Goal: Transaction & Acquisition: Subscribe to service/newsletter

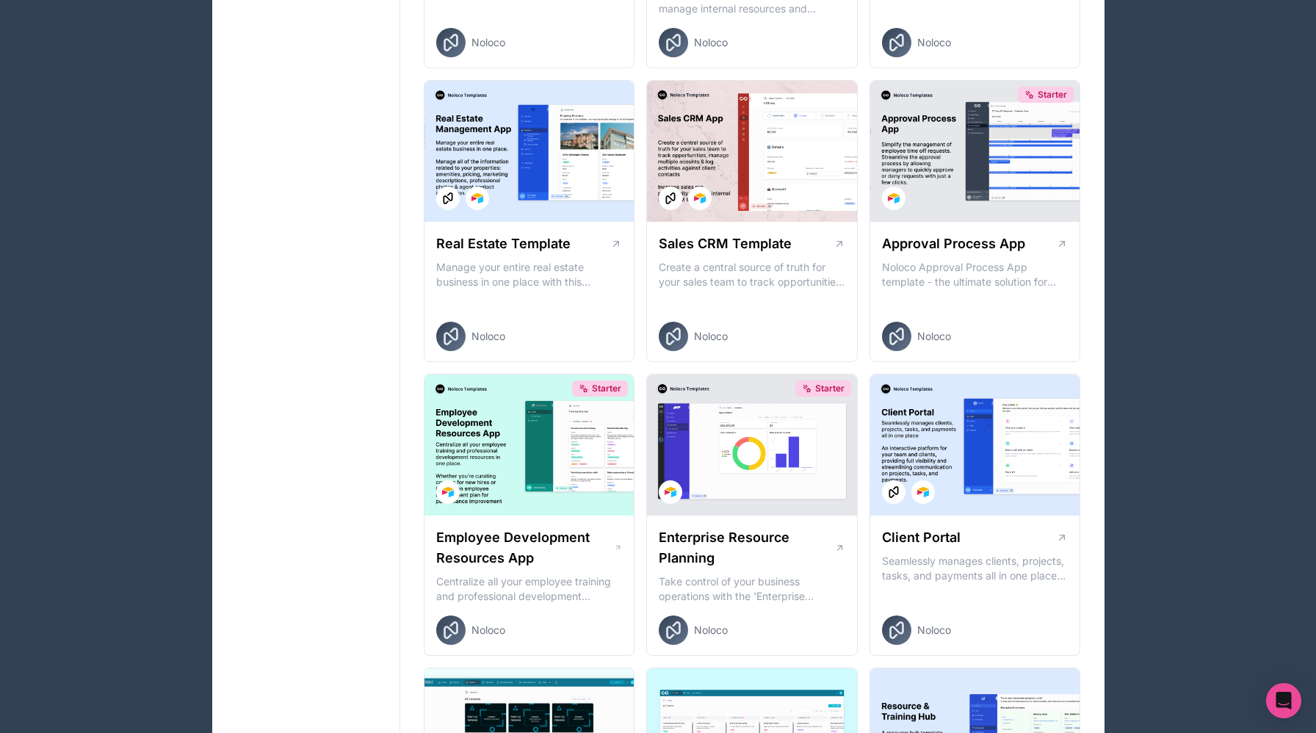
scroll to position [875, 0]
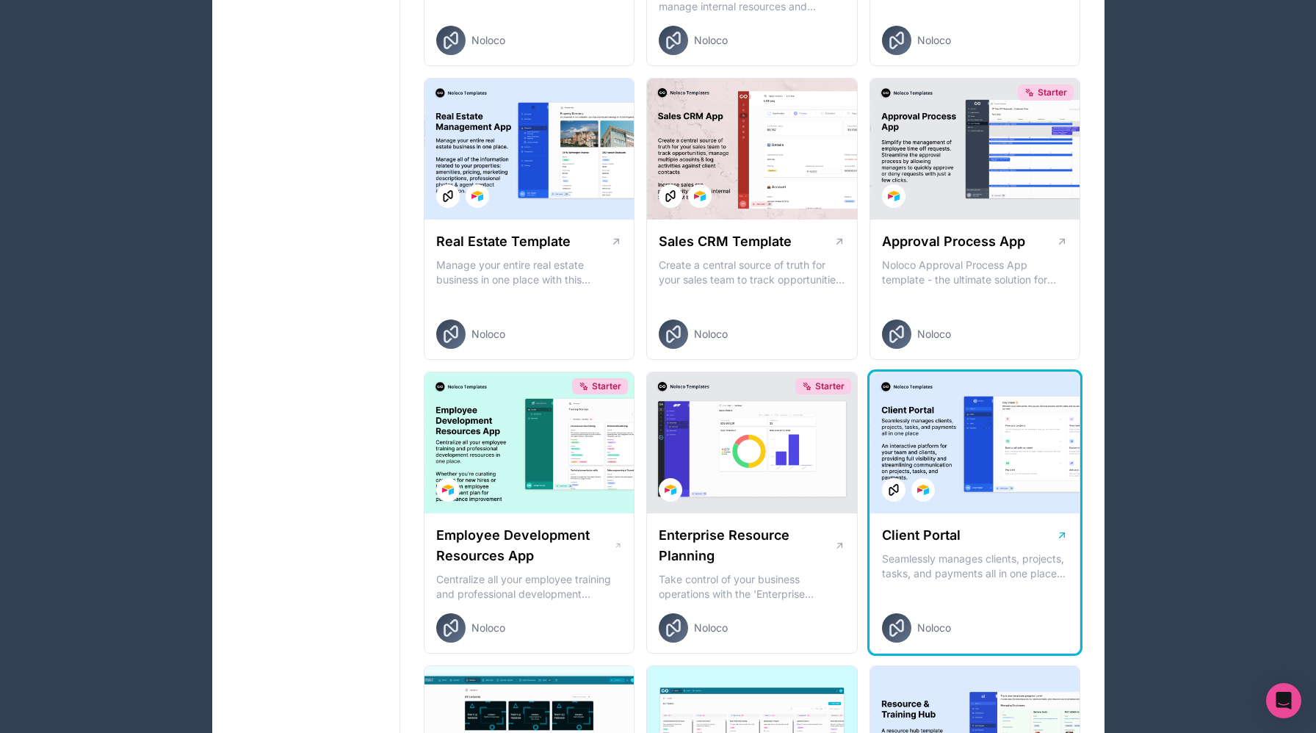
click at [942, 418] on div at bounding box center [975, 442] width 210 height 141
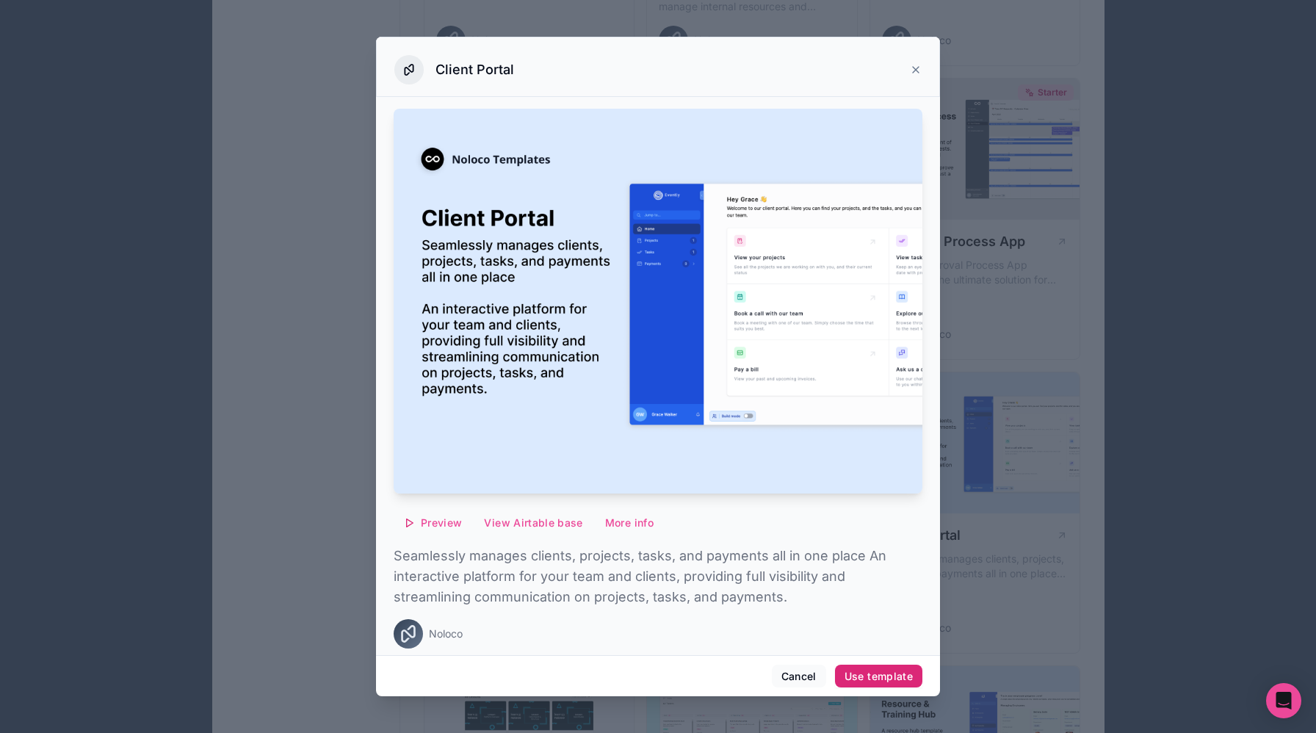
click at [851, 670] on div "Use template" at bounding box center [878, 676] width 68 height 13
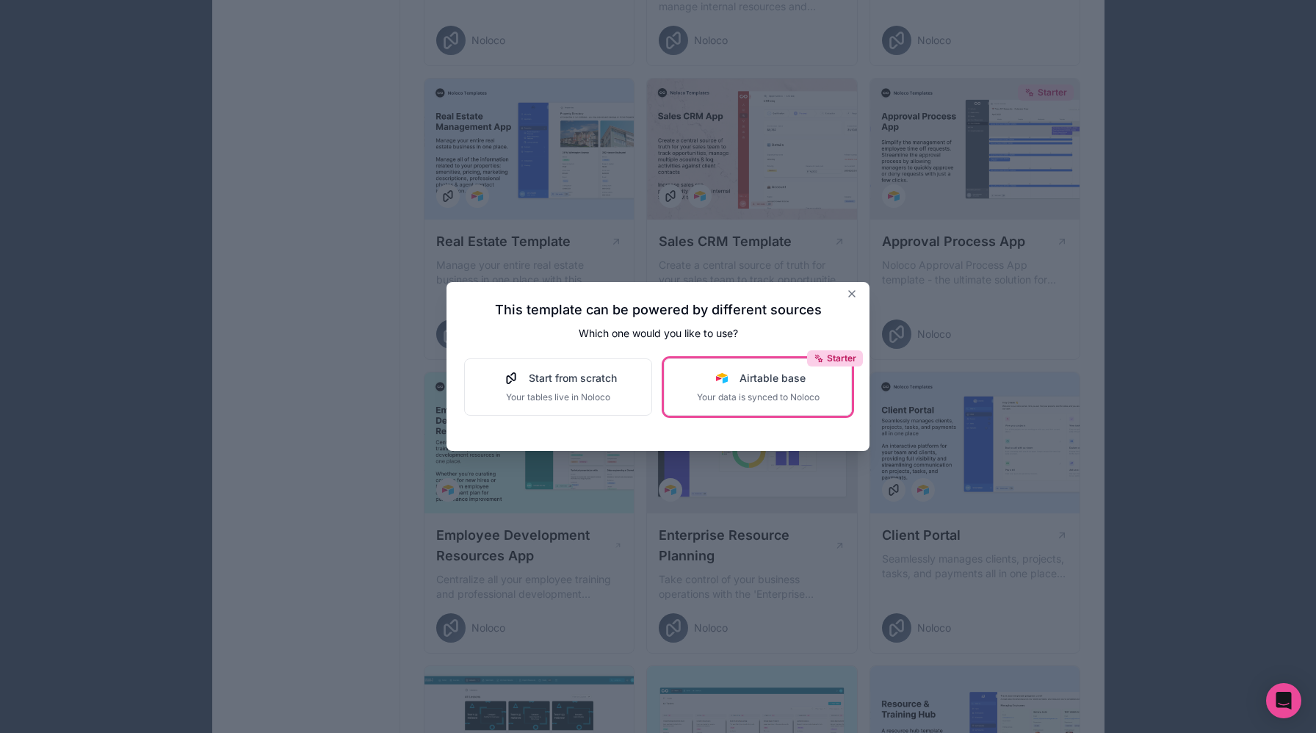
click at [753, 394] on span "Your data is synced to Noloco" at bounding box center [758, 397] width 123 height 12
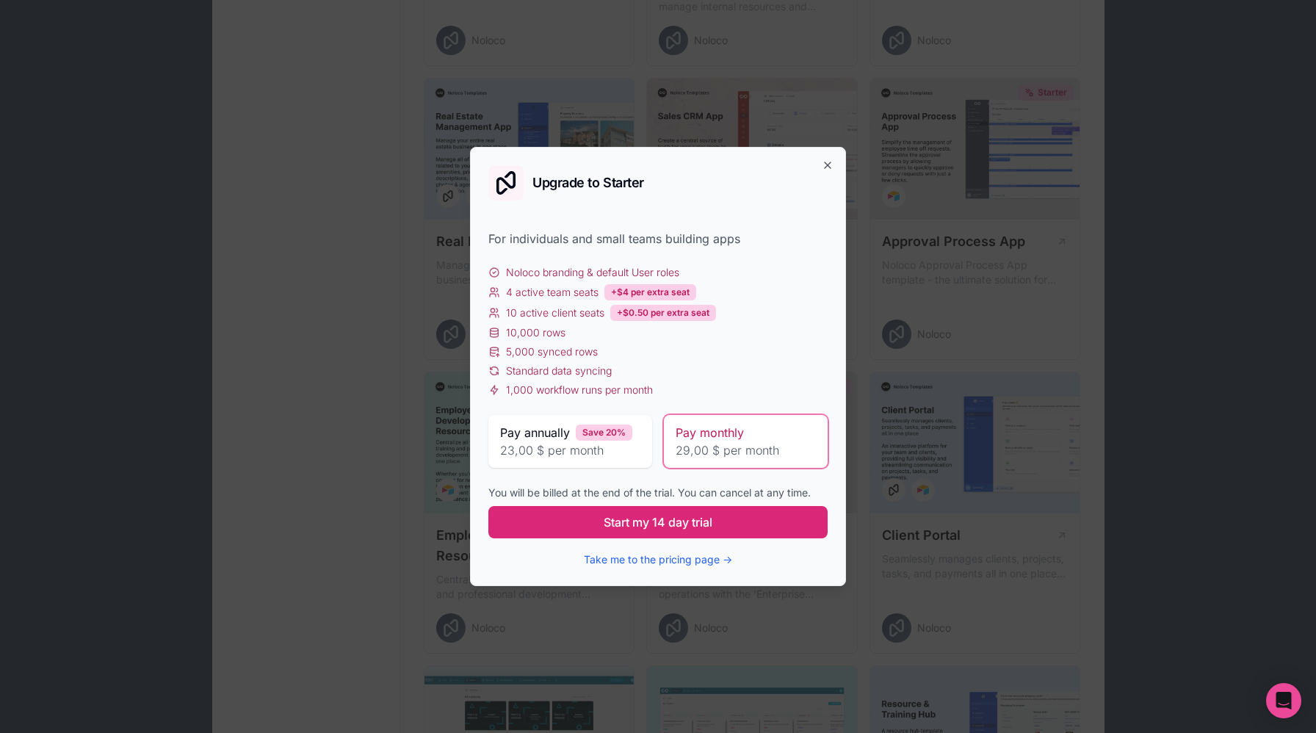
click at [667, 516] on span "Start my 14 day trial" at bounding box center [658, 522] width 109 height 18
